Goal: Task Accomplishment & Management: Manage account settings

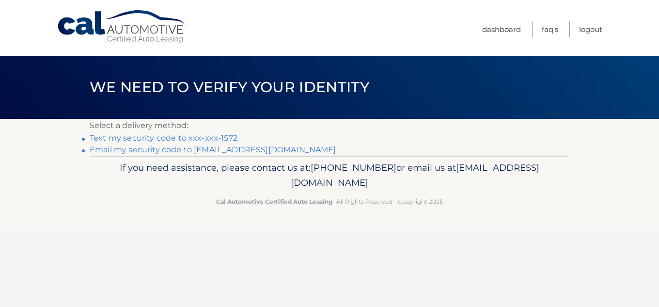
click at [216, 137] on link "Text my security code to xxx-xxx-1572" at bounding box center [164, 137] width 148 height 9
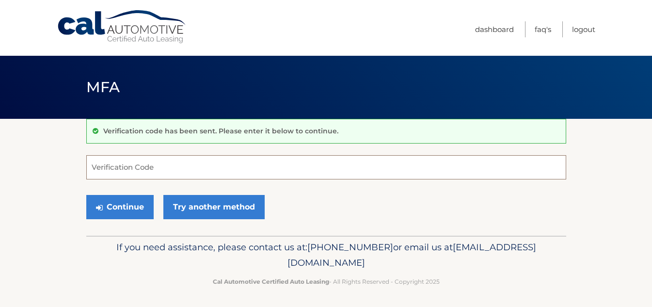
click at [195, 165] on input "Verification Code" at bounding box center [326, 167] width 480 height 24
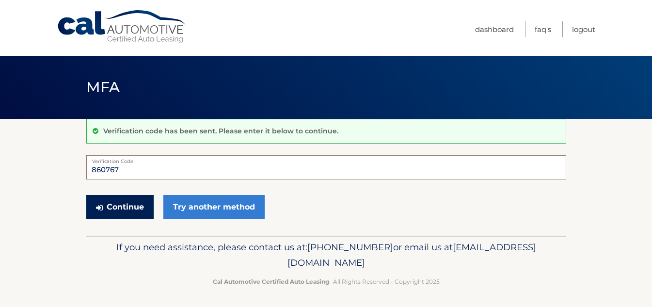
type input "860767"
click at [143, 204] on button "Continue" at bounding box center [119, 207] width 67 height 24
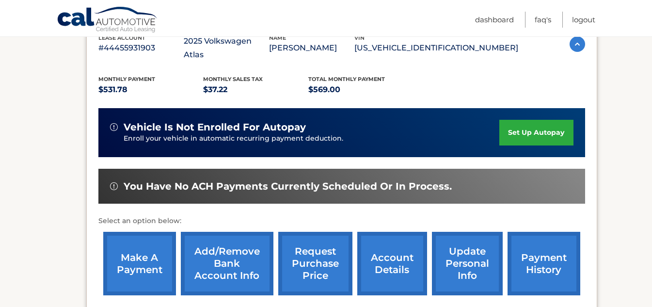
scroll to position [194, 0]
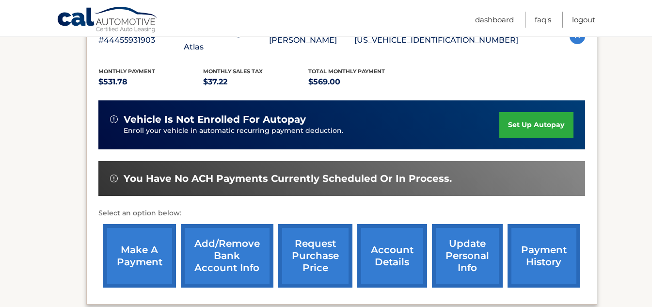
click at [147, 250] on link "make a payment" at bounding box center [139, 255] width 73 height 63
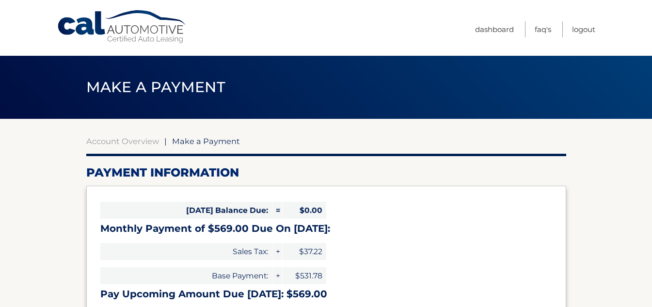
select select "YzIyNGExM2UtYzljYy00M2RlLTkyNDQtMjE3YWJkZTU2NjE5"
click at [585, 31] on link "Logout" at bounding box center [583, 29] width 23 height 16
